Goal: Transaction & Acquisition: Purchase product/service

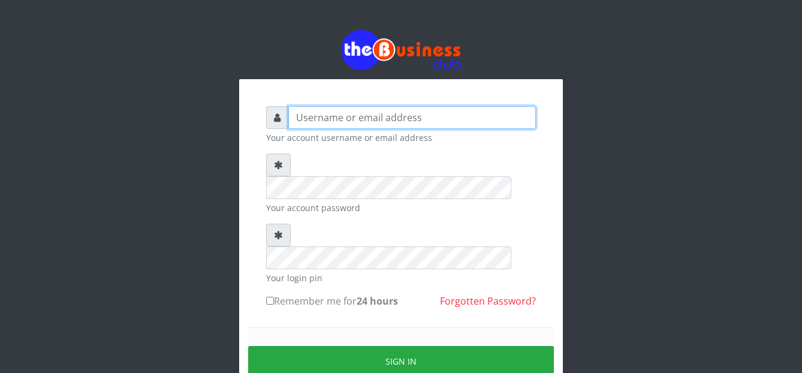
type input "graciouscybercafe@gmail.com"
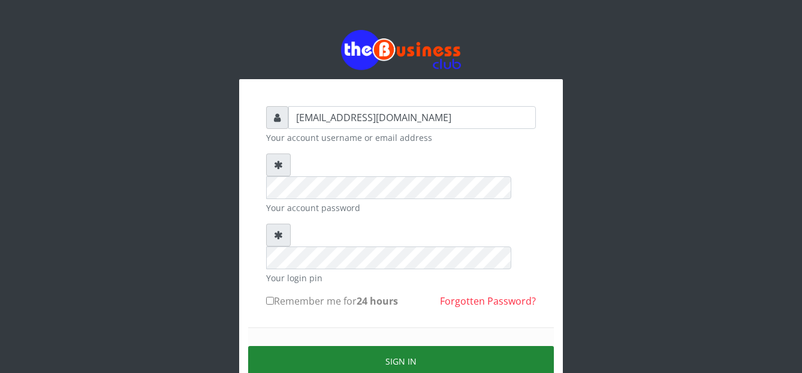
click at [300, 346] on button "Sign in" at bounding box center [401, 361] width 306 height 31
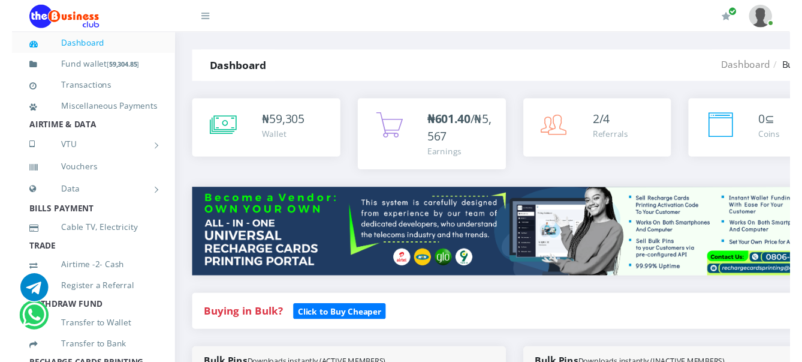
scroll to position [225, 0]
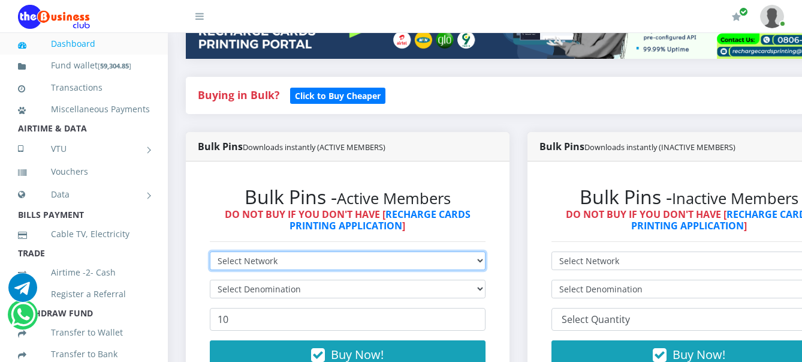
click at [308, 264] on select "Select Network MTN Globacom 9Mobile Airtel" at bounding box center [348, 260] width 276 height 19
select select "MTN"
click at [210, 254] on select "Select Network MTN Globacom 9Mobile Airtel" at bounding box center [348, 260] width 276 height 19
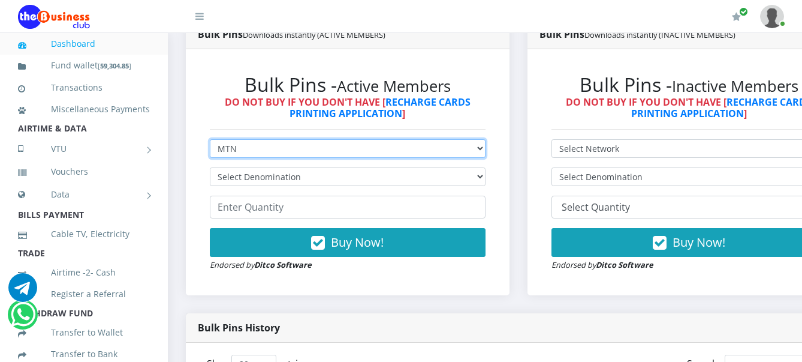
scroll to position [375, 0]
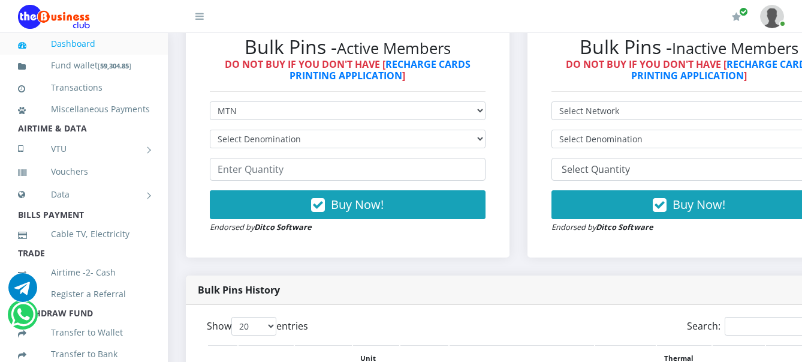
click at [203, 149] on div "Bulk Pins - Active Members DO NOT BUY IF YOU DON'T HAVE [ RECHARGE CARDS PRINTI…" at bounding box center [348, 134] width 300 height 222
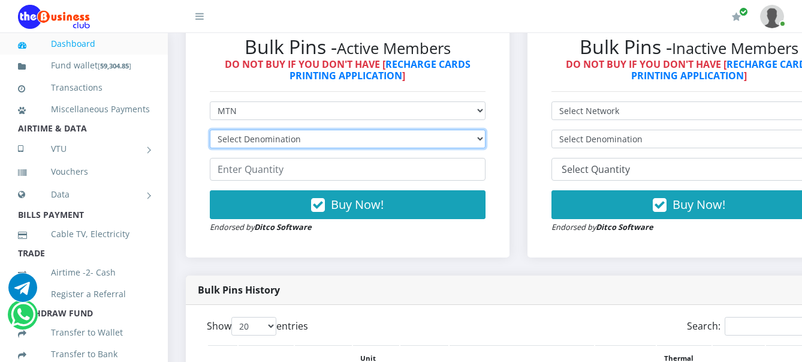
click at [261, 139] on select "Select Denomination MTN NGN100 - ₦96.99 MTN NGN200 - ₦193.98 MTN NGN400 - ₦387.…" at bounding box center [348, 139] width 276 height 19
select select "193.98-200"
click at [210, 132] on select "Select Denomination MTN NGN100 - ₦96.99 MTN NGN200 - ₦193.98 MTN NGN400 - ₦387.…" at bounding box center [348, 139] width 276 height 19
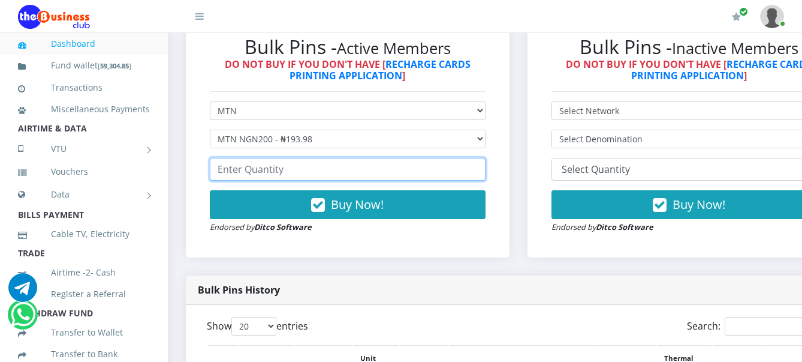
click at [273, 173] on input "number" at bounding box center [348, 169] width 276 height 23
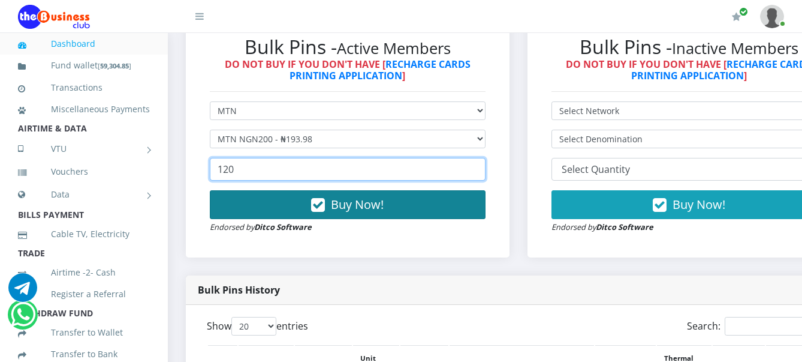
type input "120"
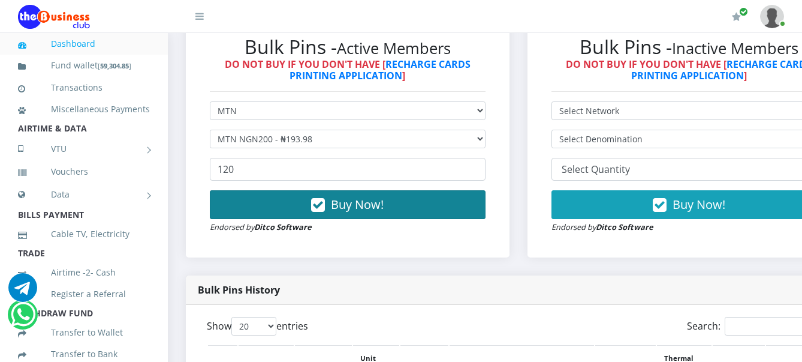
click at [341, 212] on span "Buy Now!" at bounding box center [357, 204] width 53 height 16
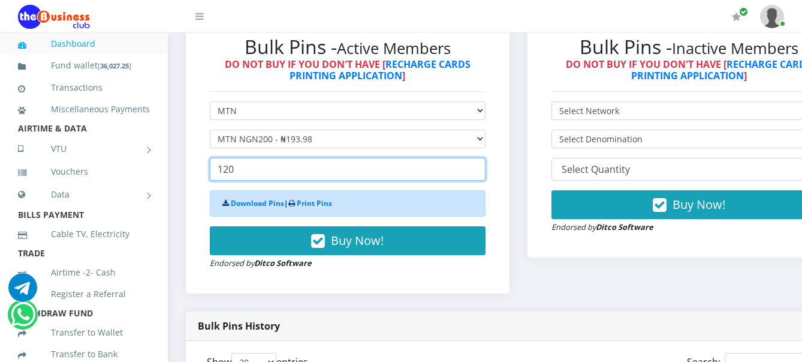
click at [275, 176] on input "120" at bounding box center [348, 169] width 276 height 23
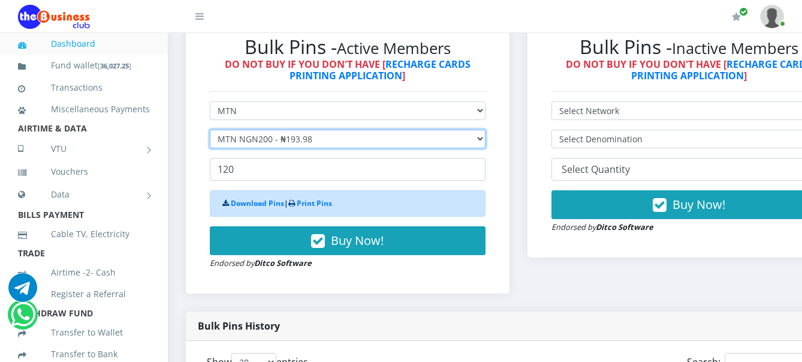
click at [279, 148] on select "Select Denomination MTN NGN100 - ₦96.99 MTN NGN200 - ₦193.98 MTN NGN400 - ₦387.…" at bounding box center [348, 139] width 276 height 19
select select "484.95-500"
click at [210, 132] on select "Select Denomination MTN NGN100 - ₦96.99 MTN NGN200 - ₦193.98 MTN NGN400 - ₦387.…" at bounding box center [348, 139] width 276 height 19
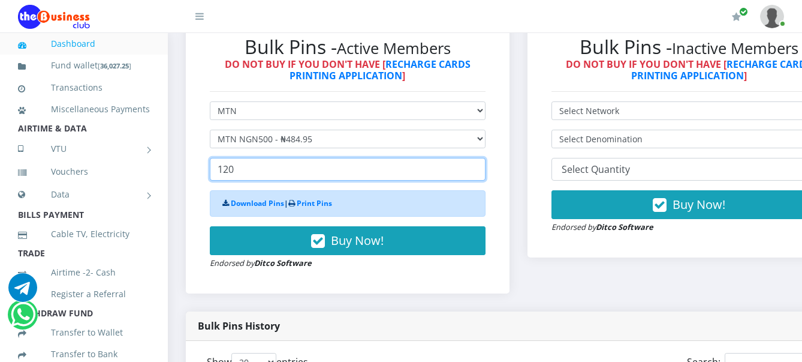
click at [275, 176] on input "120" at bounding box center [348, 169] width 276 height 23
type input "1"
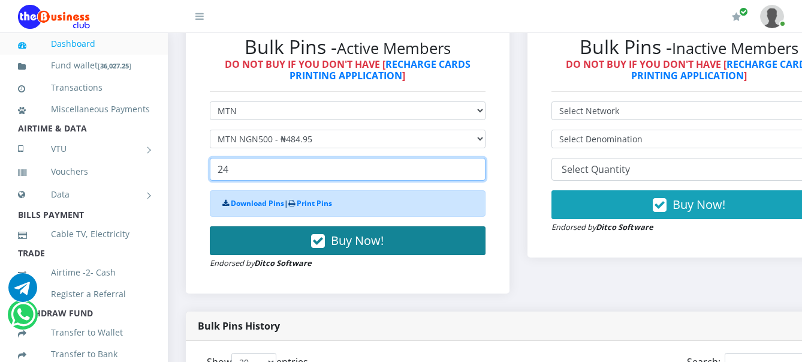
type input "24"
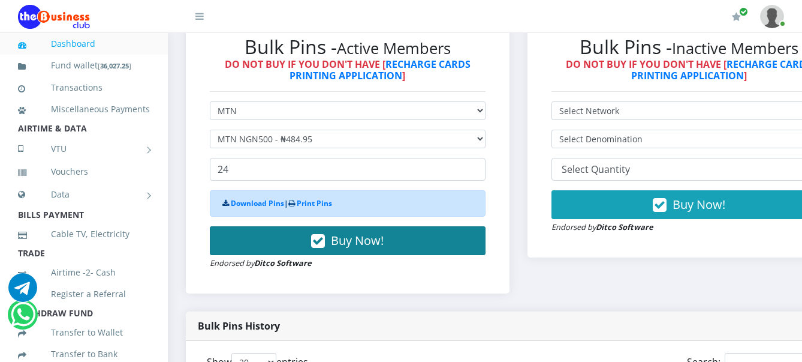
click at [300, 247] on button "Buy Now!" at bounding box center [348, 240] width 276 height 29
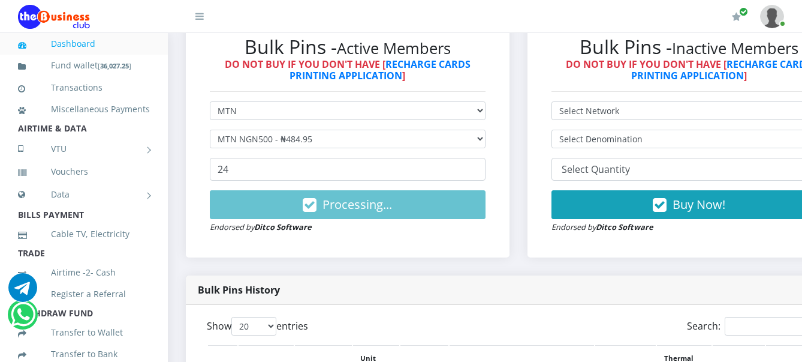
click at [300, 245] on div "Bulk Pins - Active Members DO NOT BUY IF YOU DON'T HAVE [ RECHARGE CARDS PRINTI…" at bounding box center [348, 134] width 300 height 222
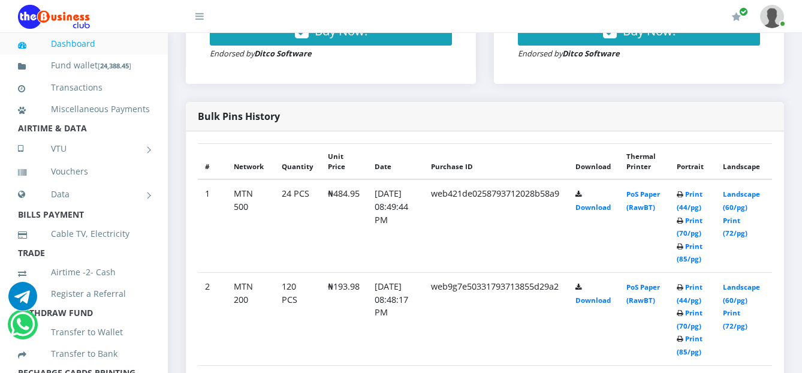
scroll to position [663, 0]
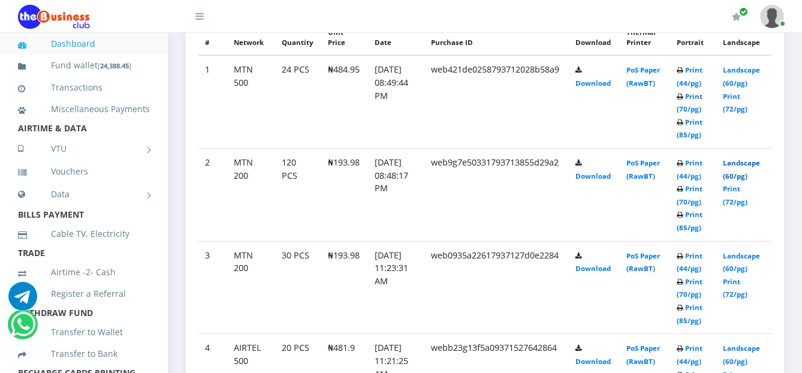
click at [744, 161] on link "Landscape (60/pg)" at bounding box center [741, 169] width 37 height 22
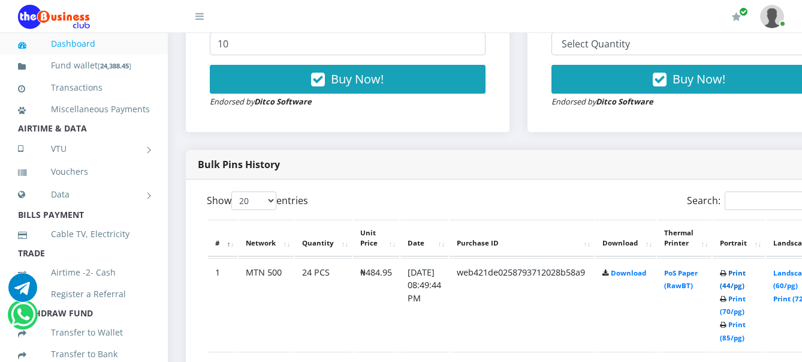
click at [746, 273] on link "Print (44/pg)" at bounding box center [733, 279] width 26 height 22
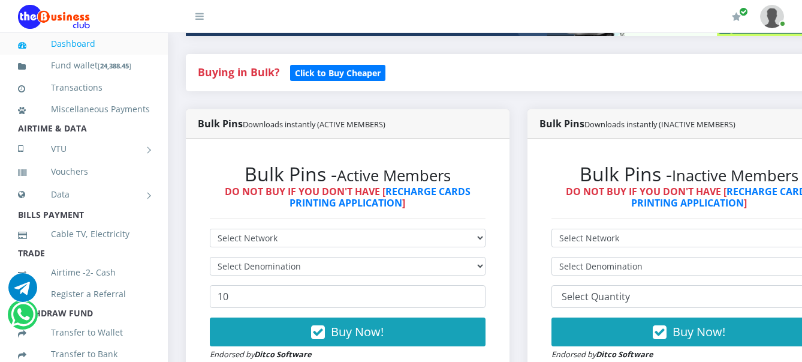
scroll to position [200, 0]
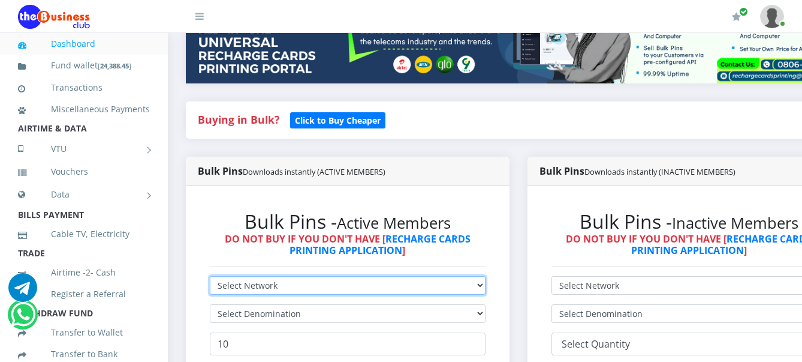
click at [288, 284] on select "Select Network MTN Globacom 9Mobile Airtel" at bounding box center [348, 285] width 276 height 19
select select "Airtel"
click at [210, 278] on select "Select Network MTN Globacom 9Mobile Airtel" at bounding box center [348, 285] width 276 height 19
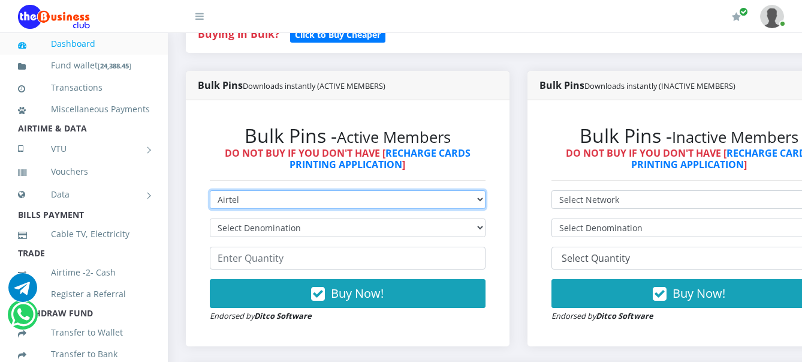
scroll to position [350, 0]
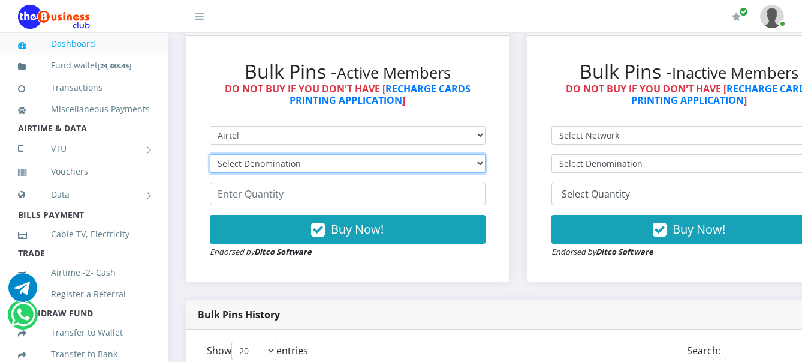
click at [259, 160] on select "Select Denomination Airtel NGN100 - ₦96.38 Airtel NGN200 - ₦192.76 Airtel NGN50…" at bounding box center [348, 163] width 276 height 19
select select "192.76-200"
click at [210, 156] on select "Select Denomination Airtel NGN100 - ₦96.38 Airtel NGN200 - ₦192.76 Airtel NGN50…" at bounding box center [348, 163] width 276 height 19
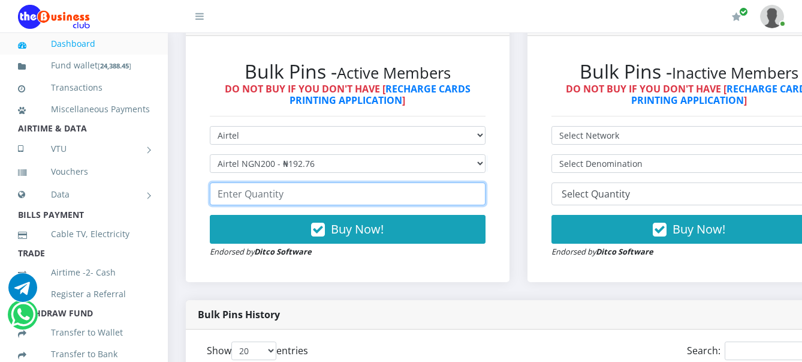
click at [264, 197] on input "number" at bounding box center [348, 193] width 276 height 23
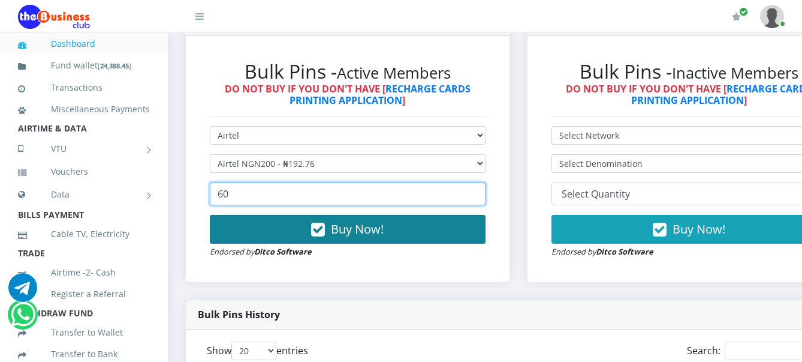
type input "60"
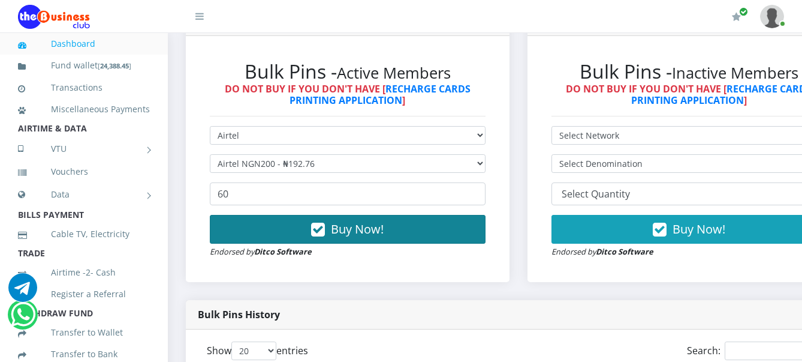
click at [321, 236] on icon "button" at bounding box center [318, 230] width 14 height 12
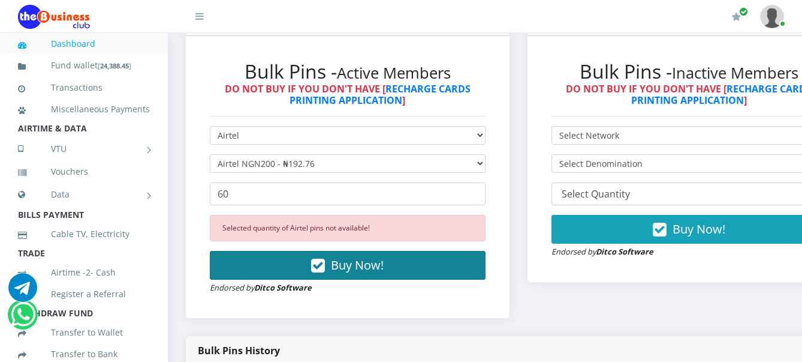
click at [302, 261] on button "Buy Now!" at bounding box center [348, 265] width 276 height 29
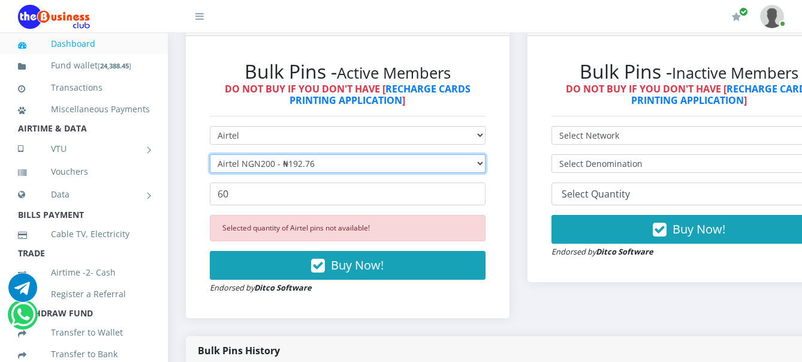
click at [276, 165] on select "Select Denomination Airtel NGN100 - ₦96.38 Airtel NGN200 - ₦192.76 Airtel NGN50…" at bounding box center [348, 163] width 276 height 19
